Goal: Communication & Community: Answer question/provide support

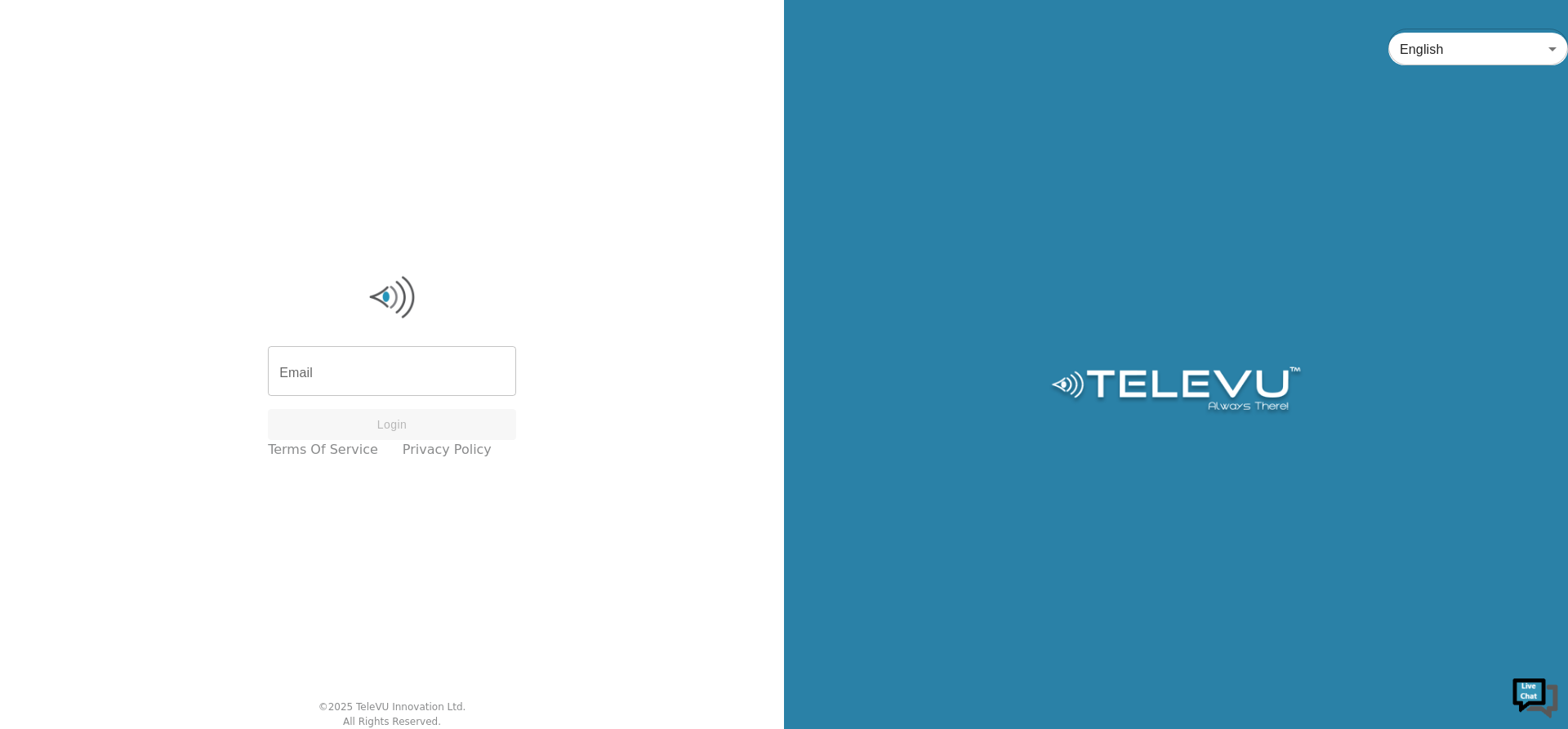
click at [343, 366] on input "Email" at bounding box center [392, 373] width 248 height 45
type input "[PERSON_NAME][EMAIL_ADDRESS][PERSON_NAME][DOMAIN_NAME]"
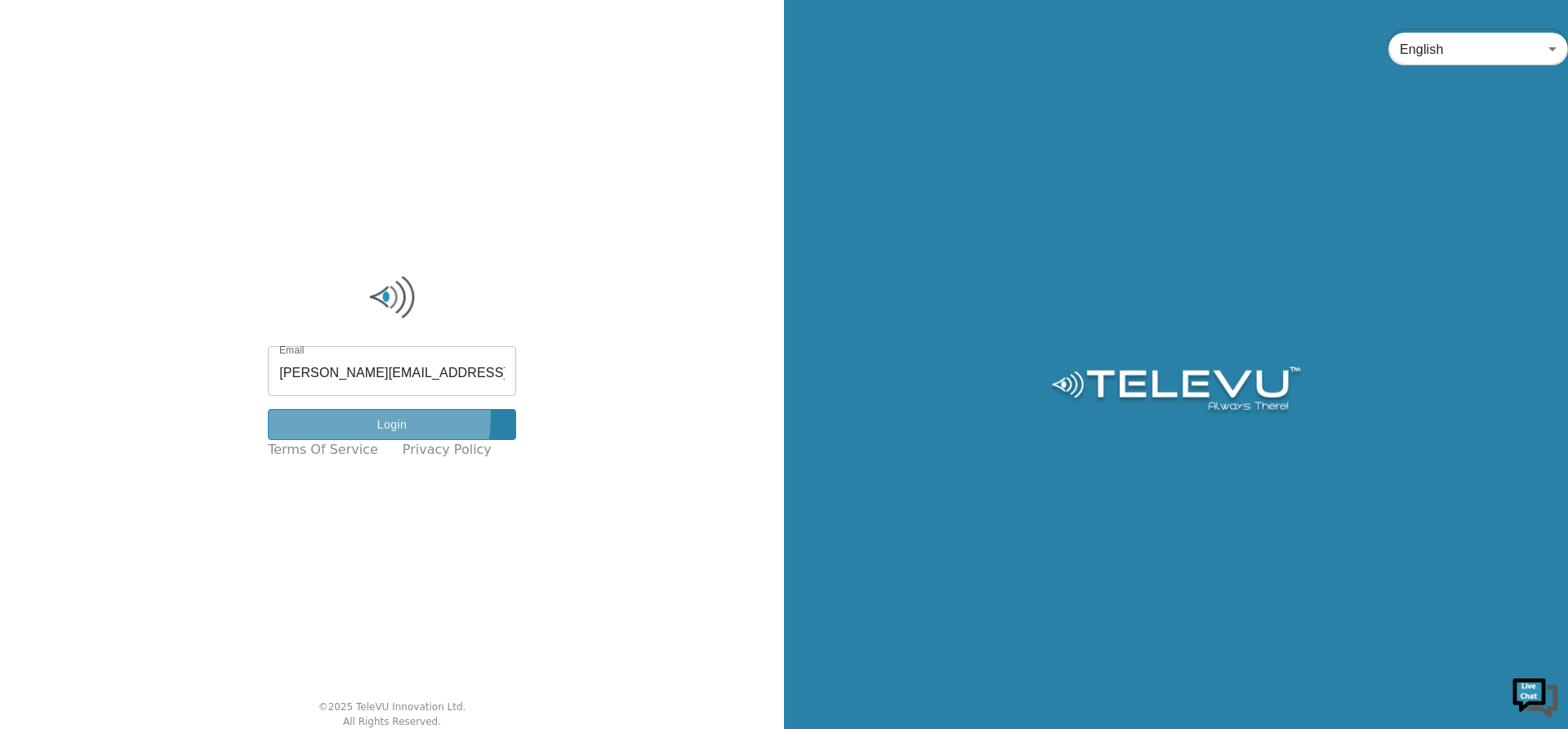
click at [335, 416] on button "Login" at bounding box center [392, 425] width 248 height 32
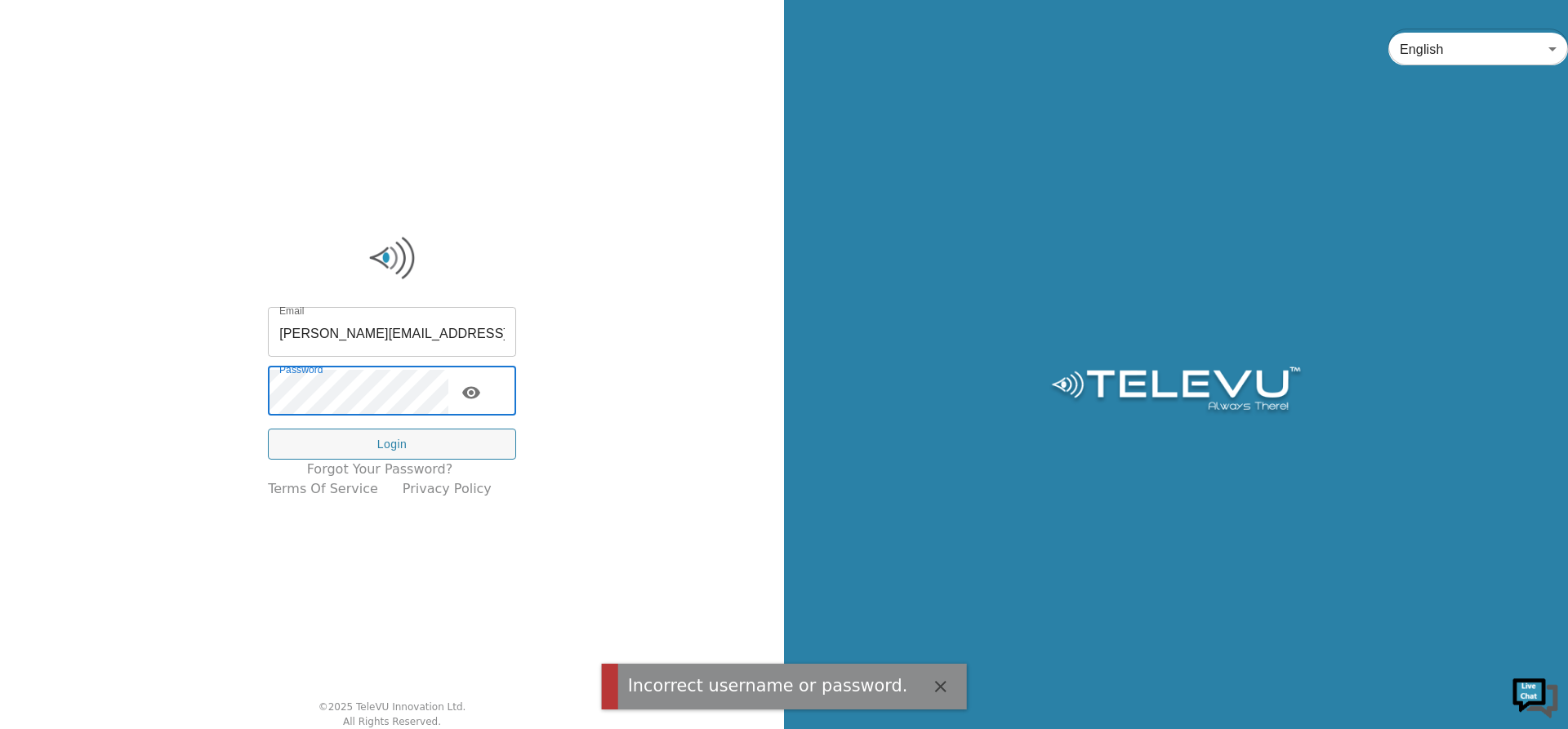
click at [277, 389] on div "Email [PERSON_NAME][EMAIL_ADDRESS][PERSON_NAME][DOMAIN_NAME] Email Password Pas…" at bounding box center [392, 367] width 265 height 283
click at [275, 395] on div "Email [PERSON_NAME][EMAIL_ADDRESS][PERSON_NAME][DOMAIN_NAME] Email Password Pas…" at bounding box center [392, 367] width 265 height 283
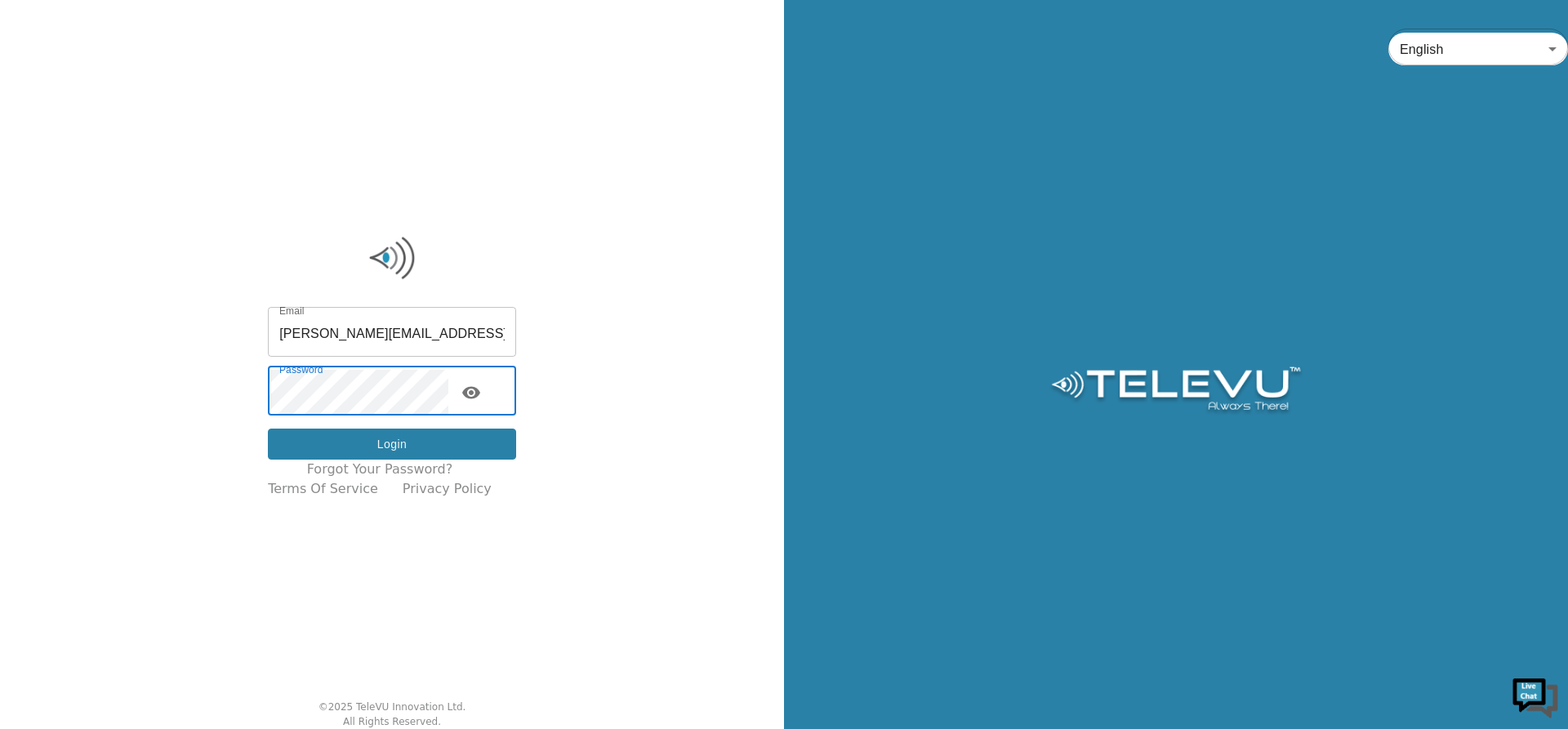
click at [409, 439] on button "Login" at bounding box center [392, 445] width 248 height 32
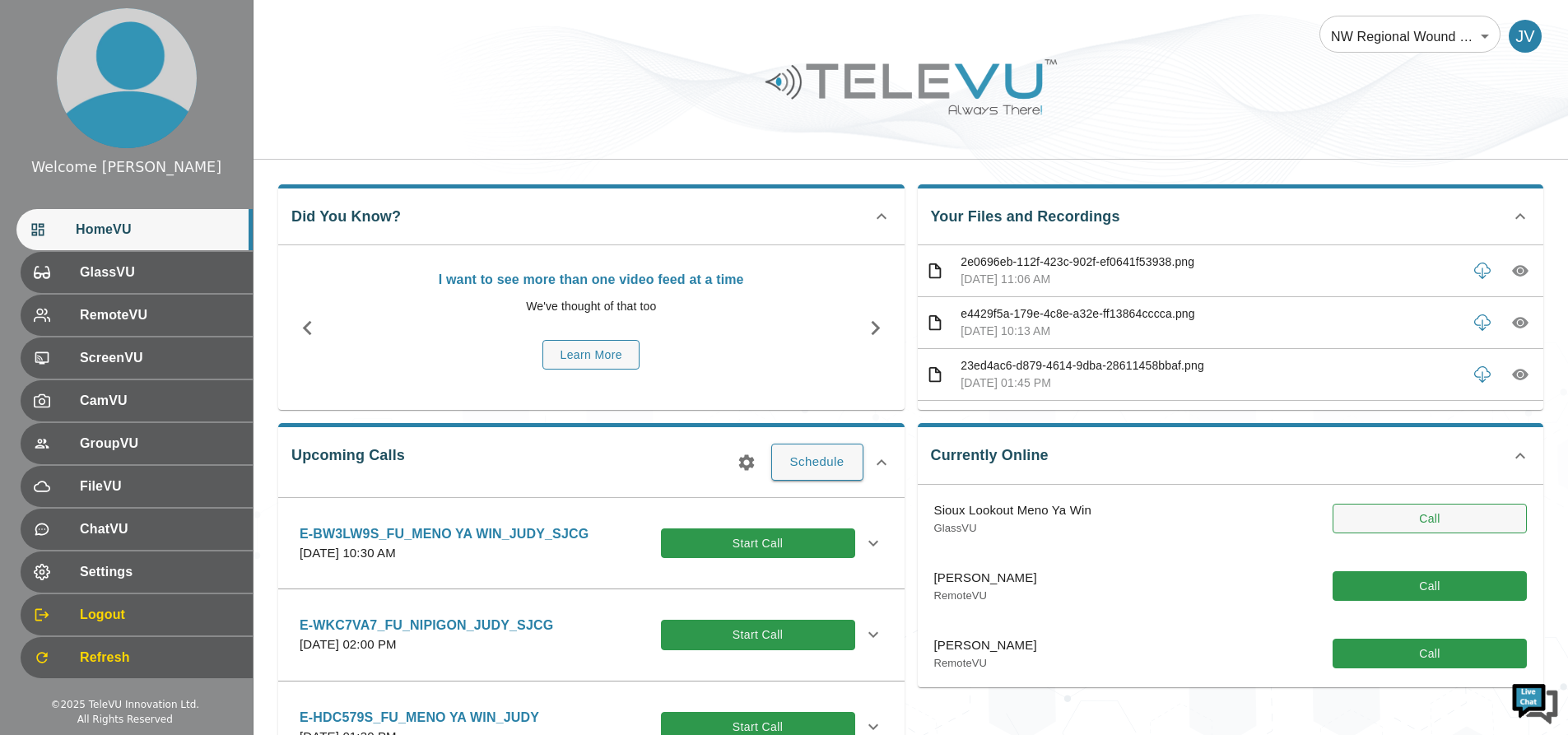
click at [1365, 520] on button "Call" at bounding box center [1429, 519] width 194 height 30
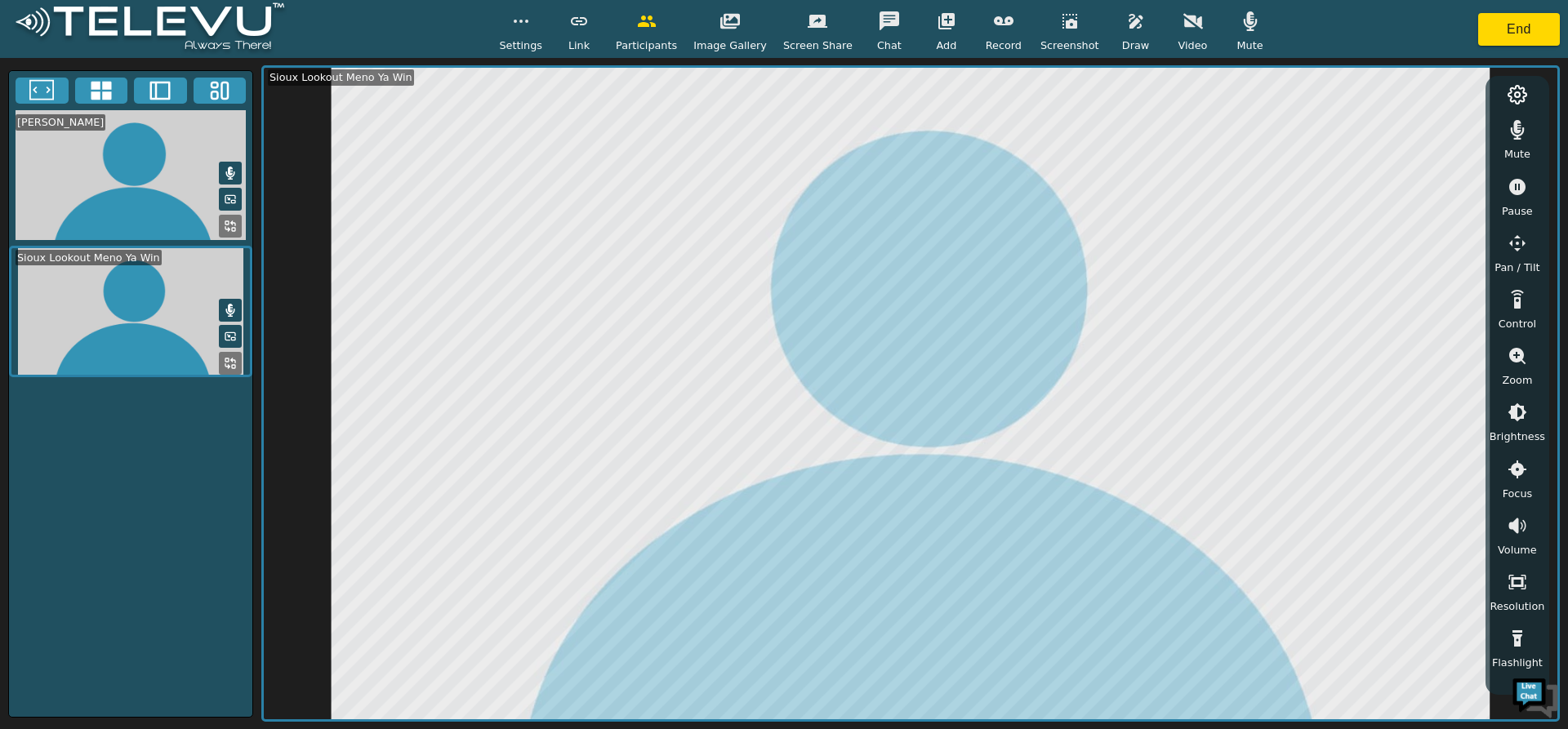
click at [90, 486] on div "[PERSON_NAME] Sioux Lookout Meno Ya Win" at bounding box center [131, 393] width 245 height 648
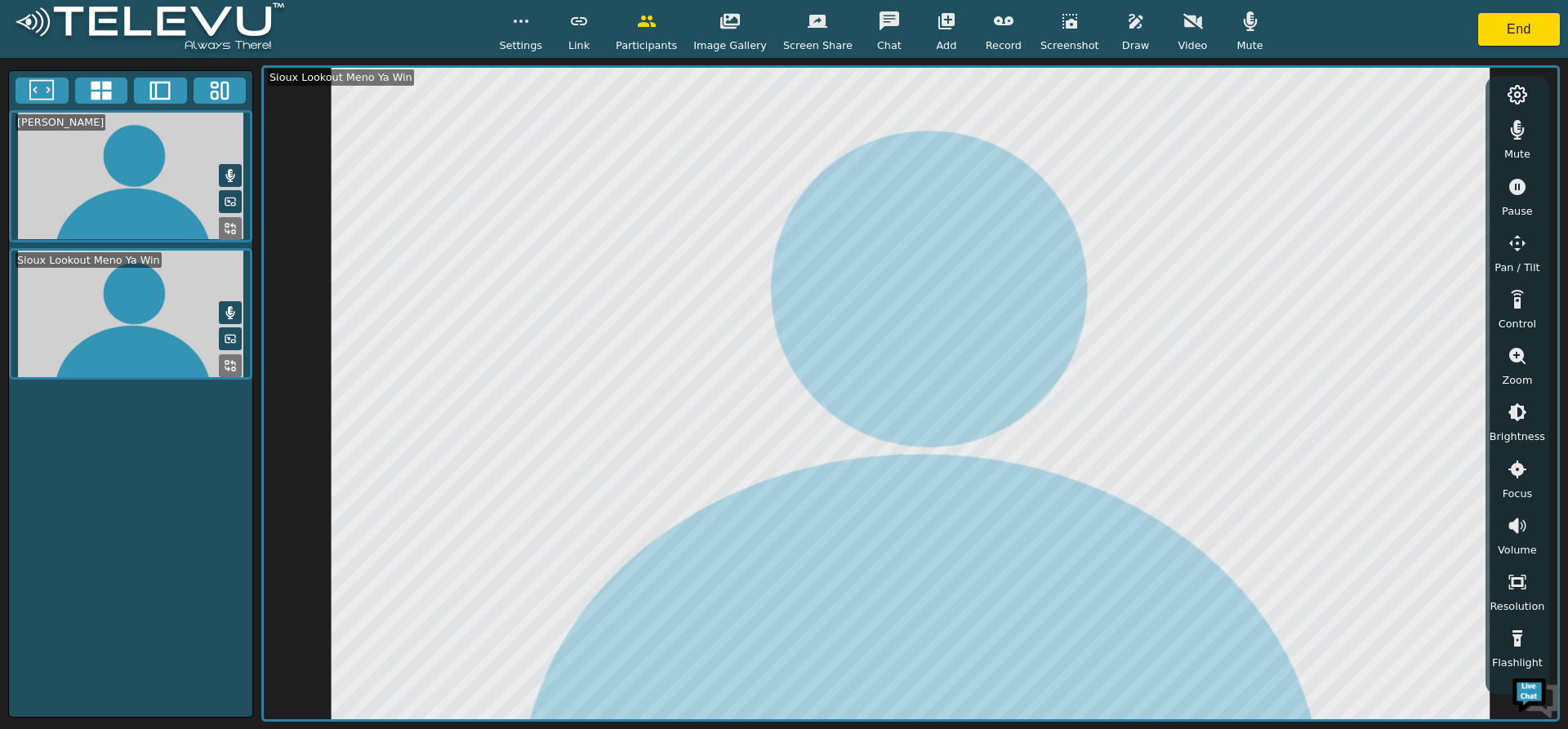
click at [1063, 21] on icon "button" at bounding box center [1071, 22] width 15 height 15
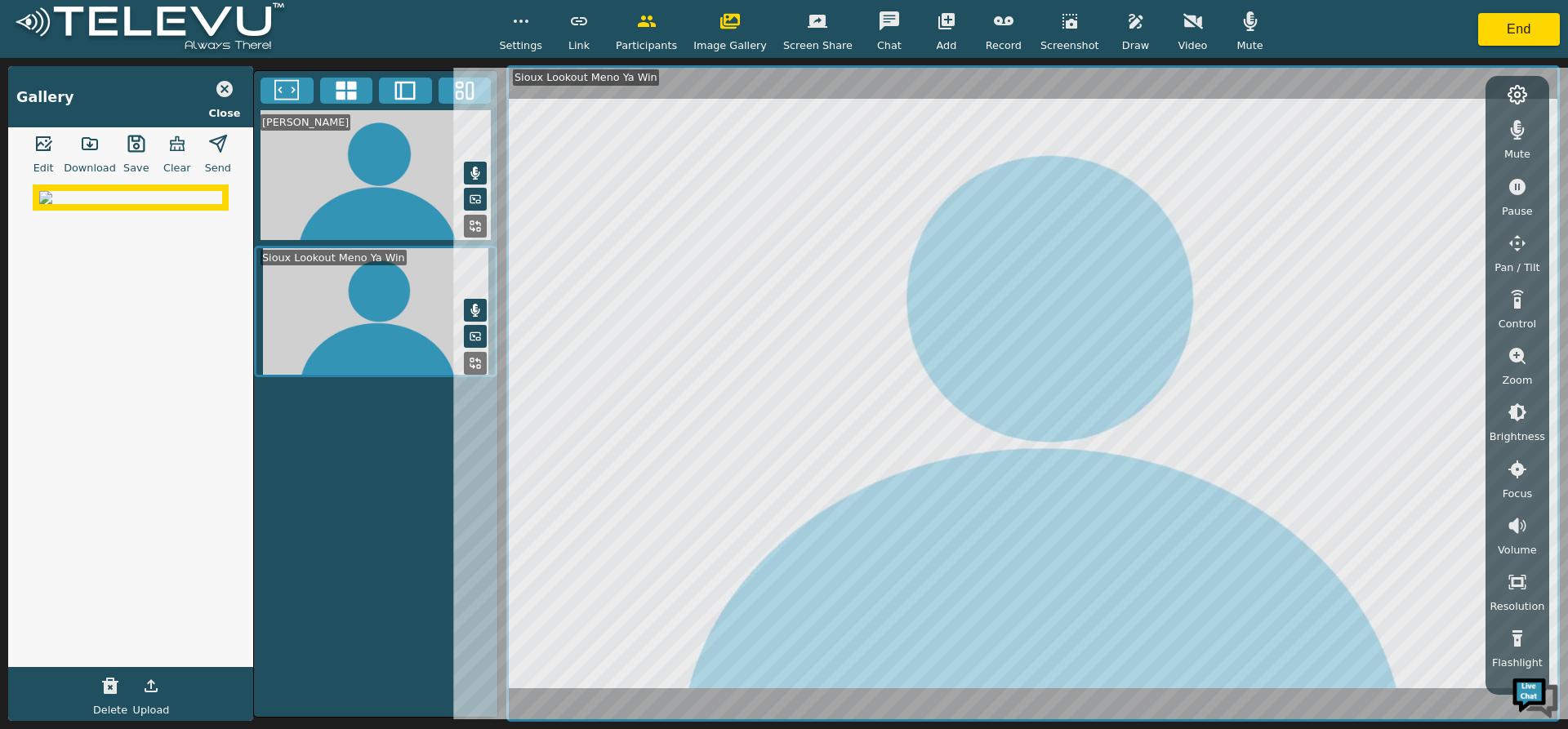
click at [90, 142] on icon "button" at bounding box center [90, 143] width 15 height 11
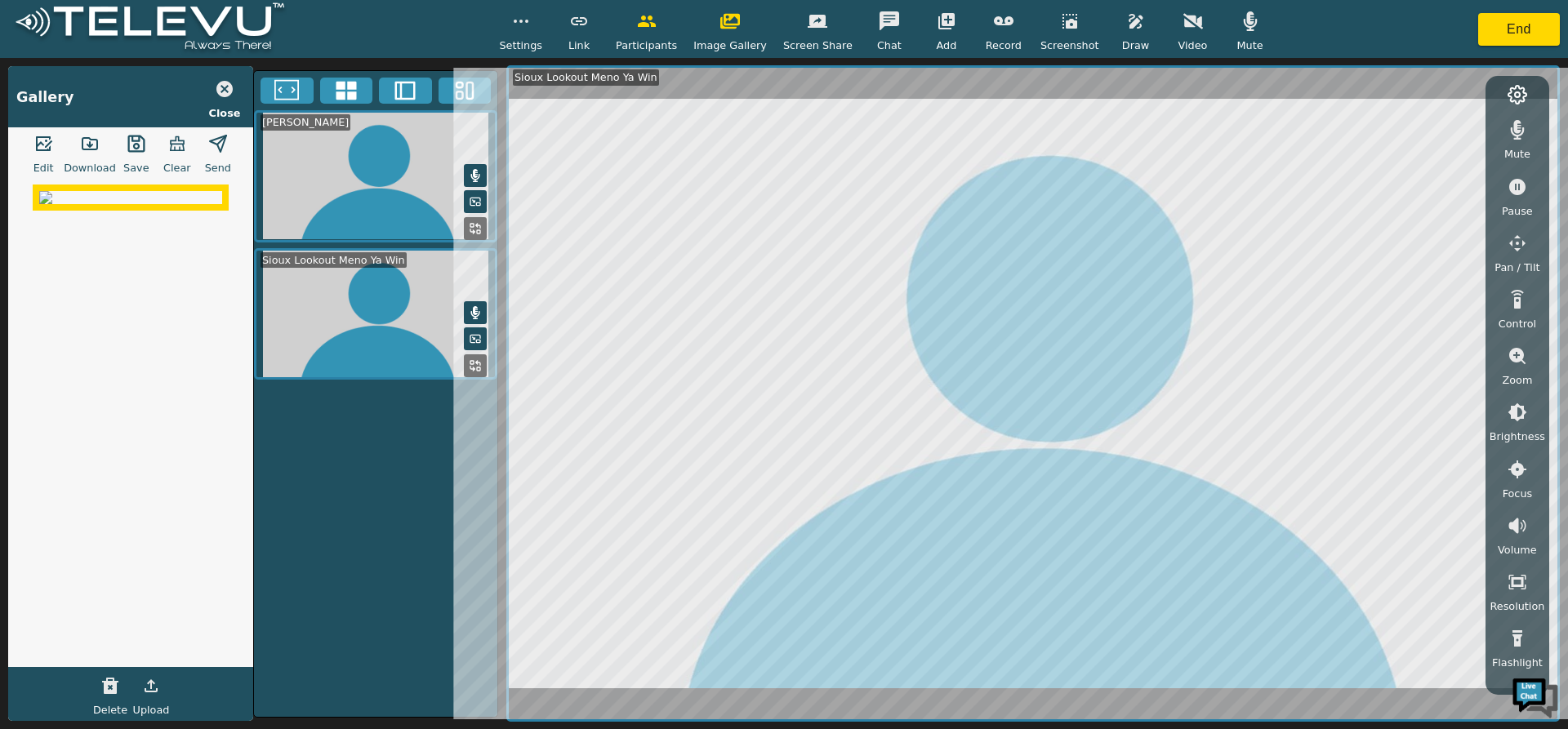
click at [1513, 360] on icon "button" at bounding box center [1517, 356] width 16 height 16
click at [1513, 411] on icon "button" at bounding box center [1518, 412] width 15 height 15
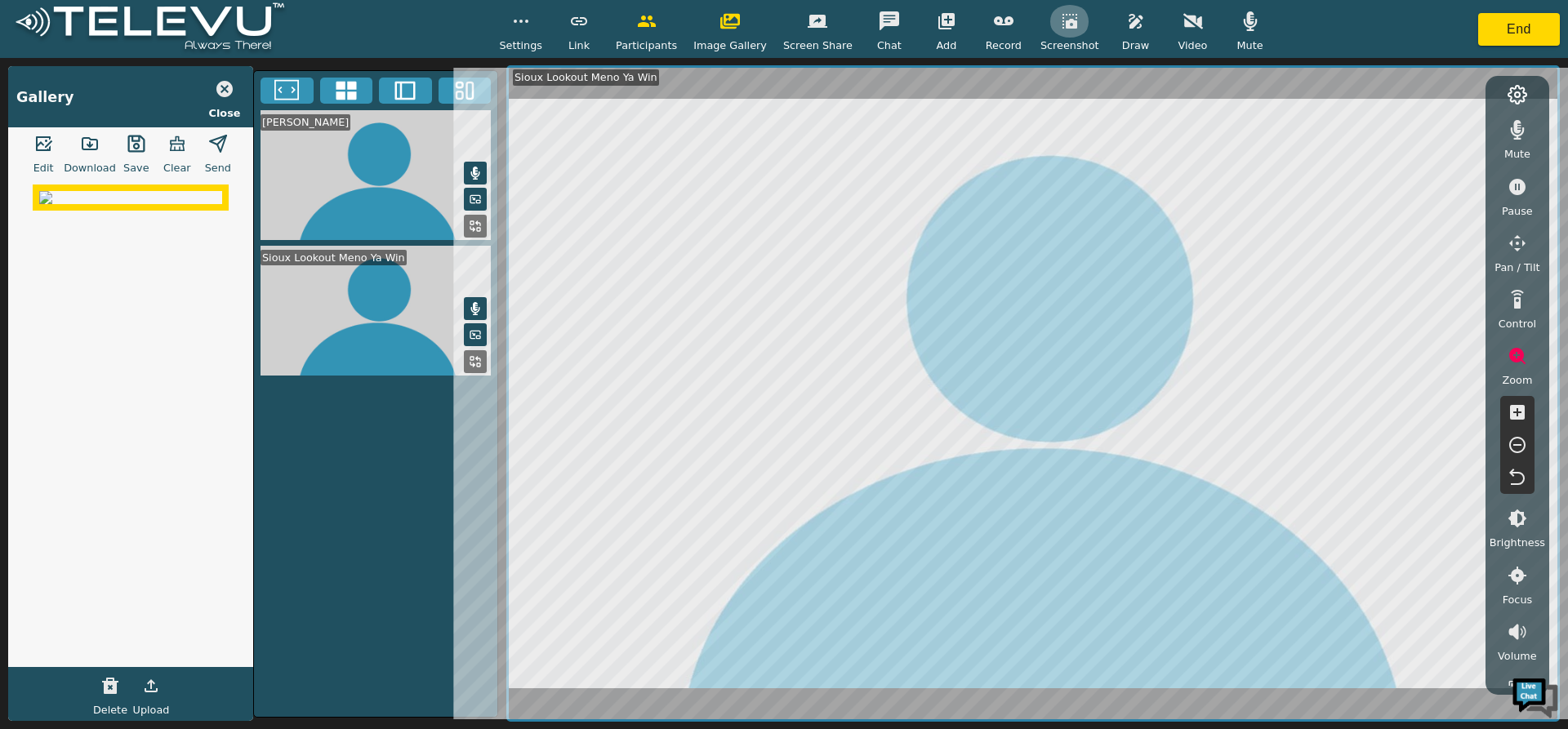
click at [1060, 31] on icon "button" at bounding box center [1070, 21] width 20 height 20
click at [130, 204] on img at bounding box center [131, 198] width 183 height 13
click at [90, 146] on icon "button" at bounding box center [90, 143] width 15 height 11
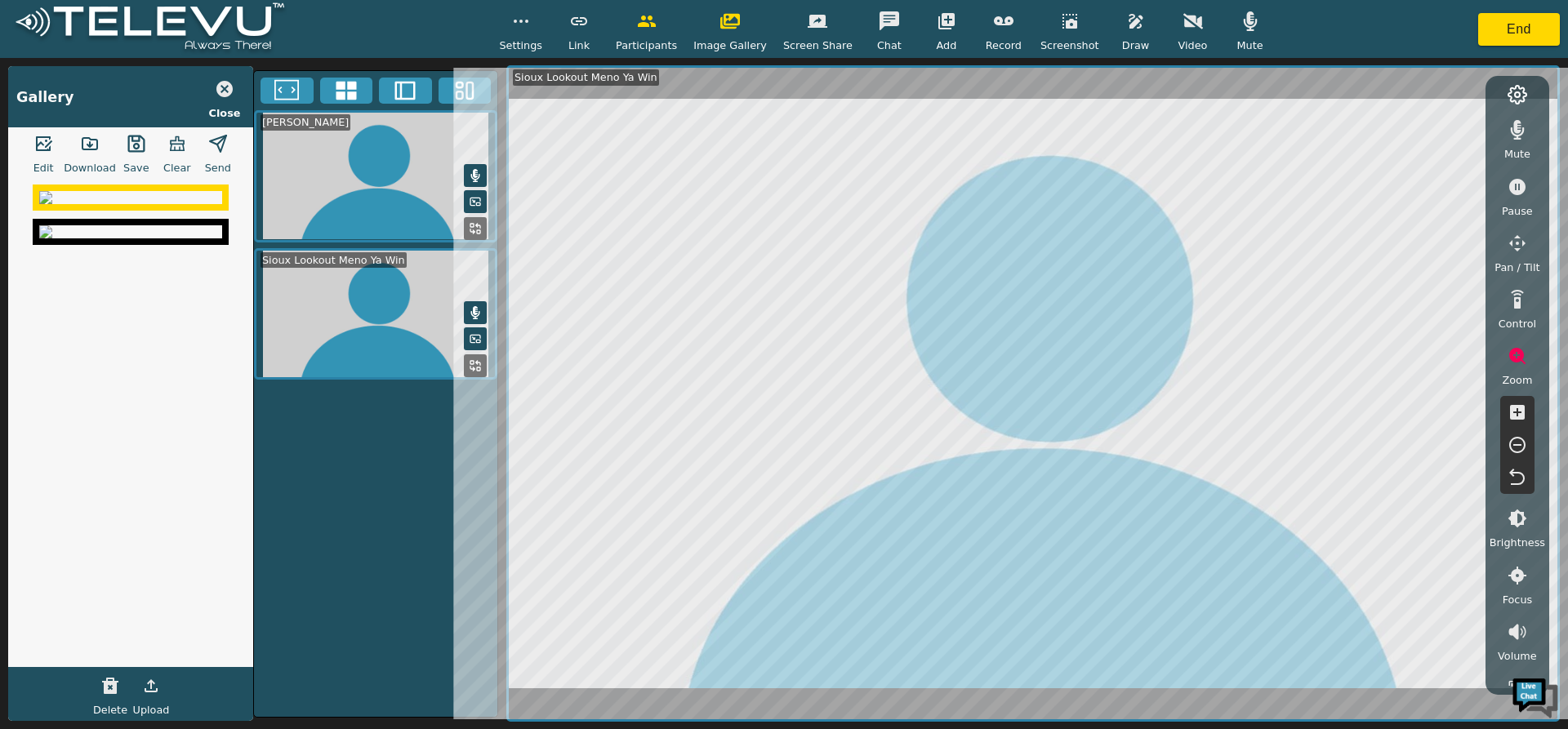
click at [1052, 40] on span "Screenshot" at bounding box center [1070, 45] width 58 height 15
click at [1520, 446] on icon "button" at bounding box center [1517, 444] width 16 height 16
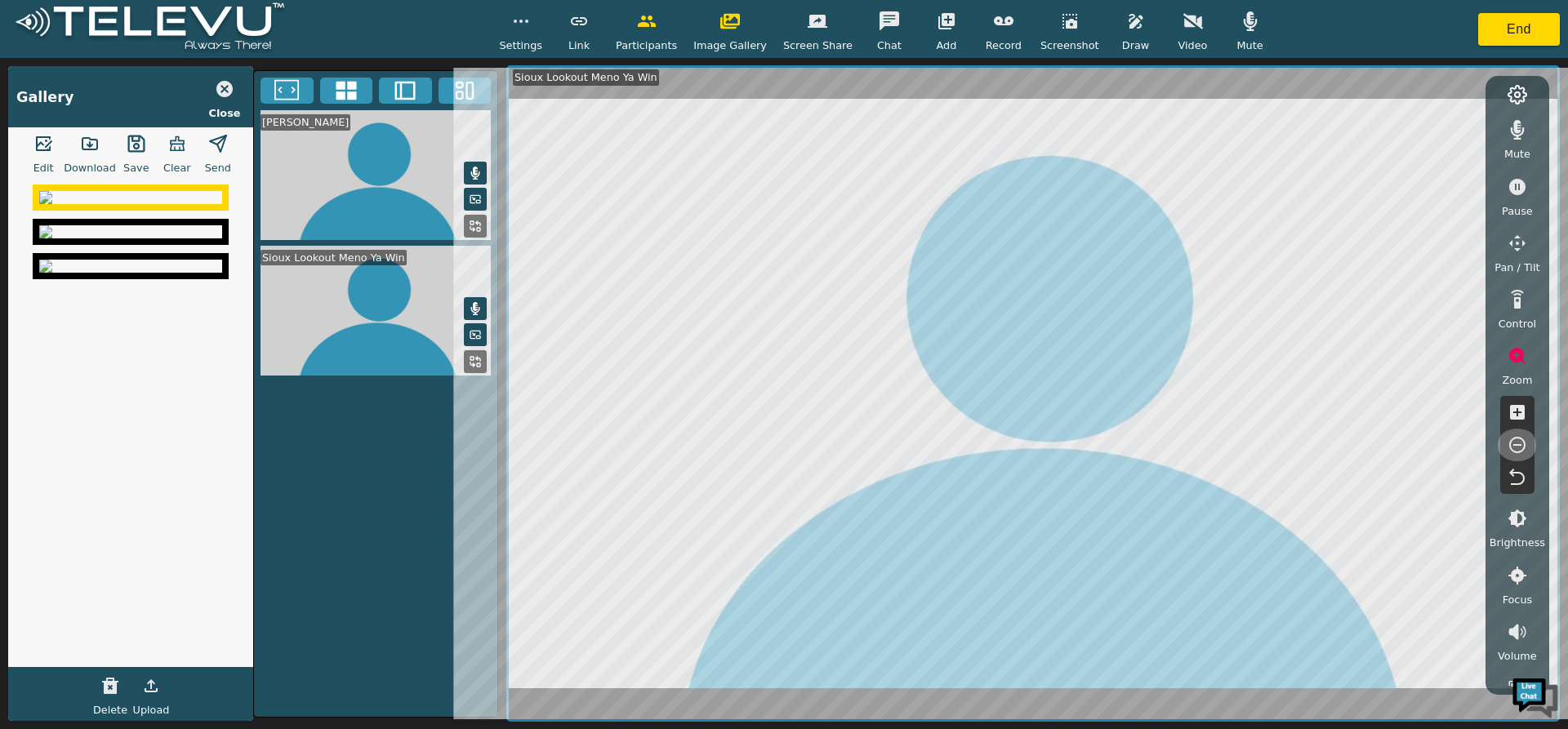
click at [1520, 440] on icon "button" at bounding box center [1517, 445] width 20 height 20
click at [1517, 444] on icon "button" at bounding box center [1517, 445] width 20 height 20
click at [1505, 33] on button "End" at bounding box center [1519, 29] width 82 height 33
